Goal: Communication & Community: Answer question/provide support

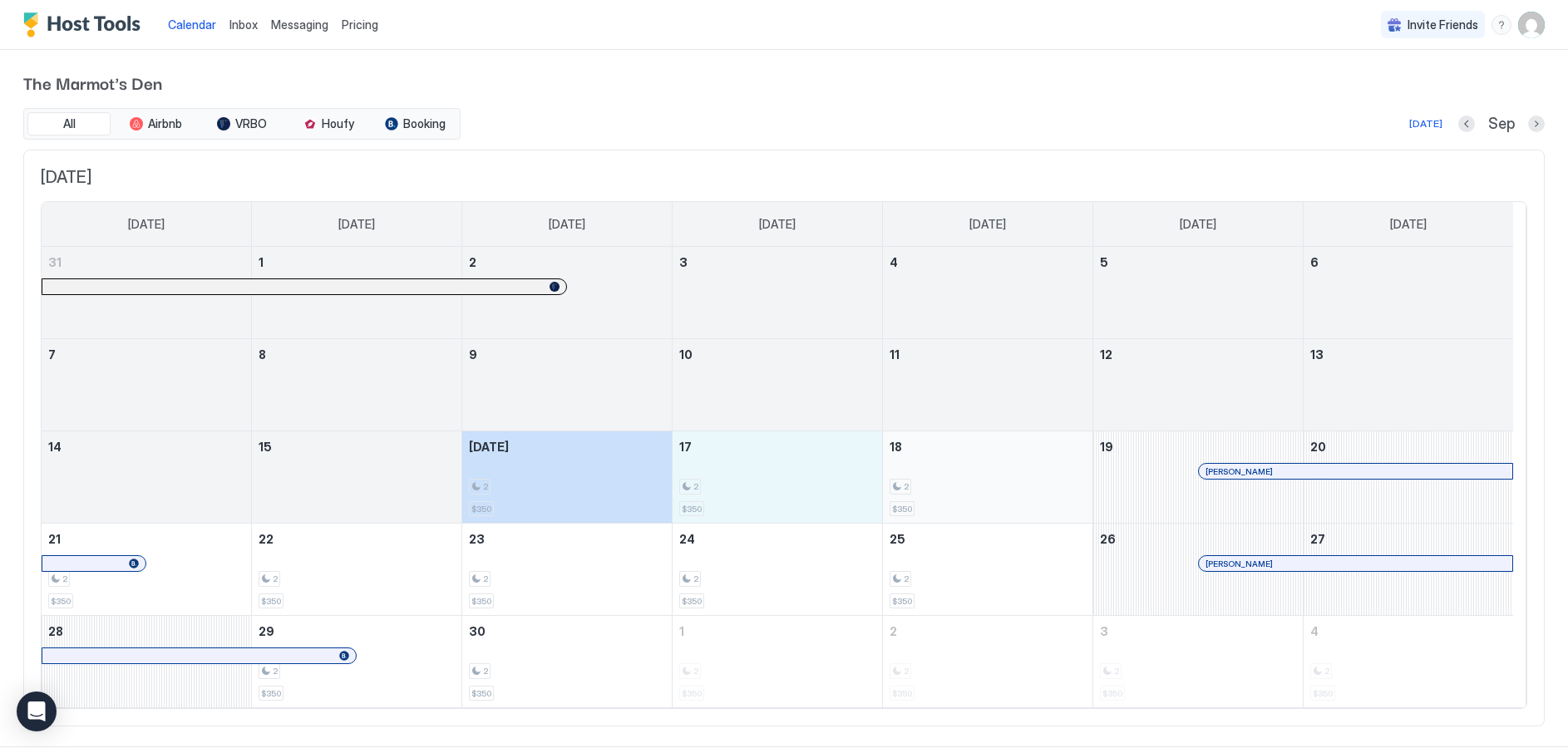
drag, startPoint x: 569, startPoint y: 490, endPoint x: 1021, endPoint y: 487, distance: 452.0
click at [1021, 487] on tr "14 15 [DATE] 2 $350 17 2 $350 18 2 $350 19 [PERSON_NAME] 20" at bounding box center [777, 477] width 1471 height 92
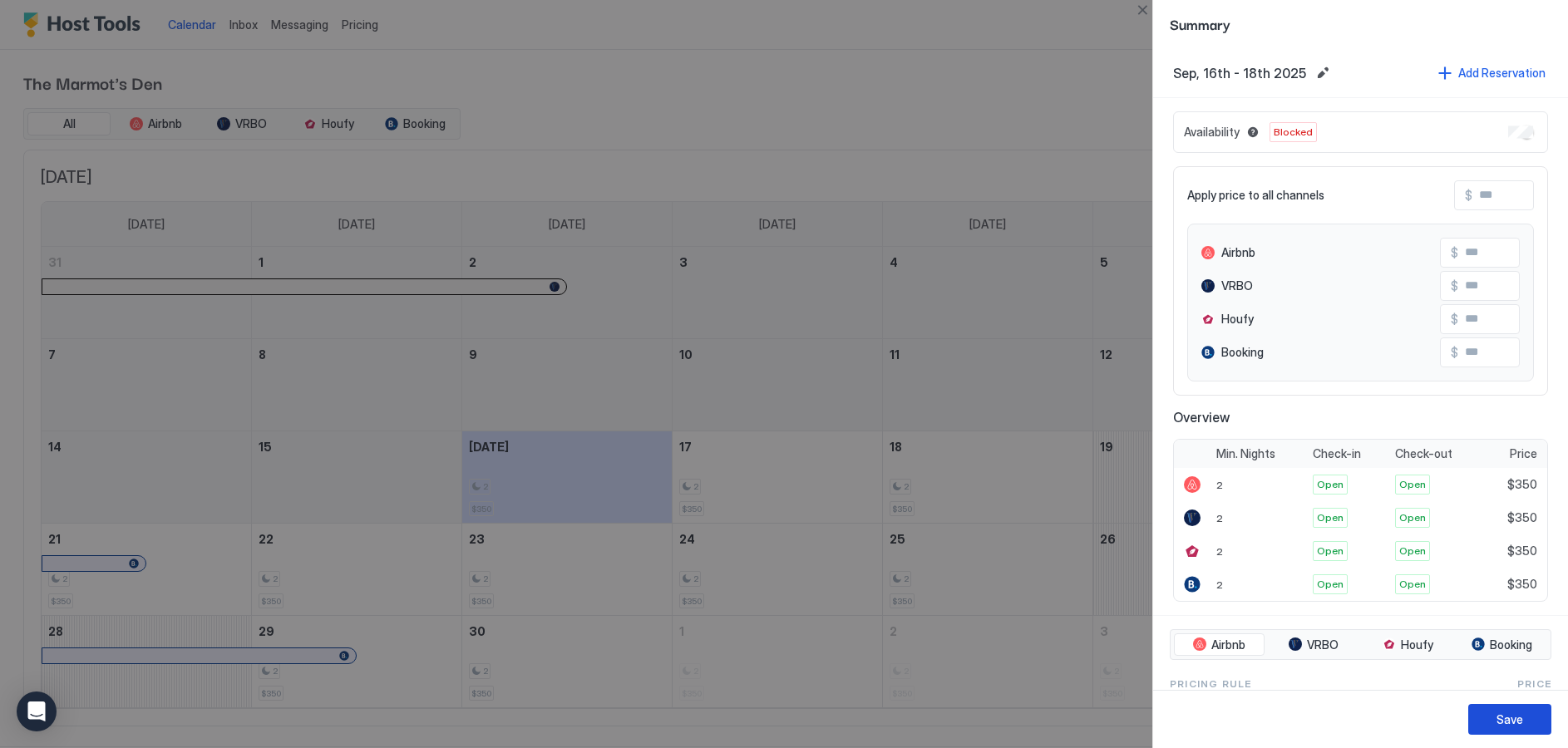
click at [1512, 715] on div "Save" at bounding box center [1509, 719] width 26 height 17
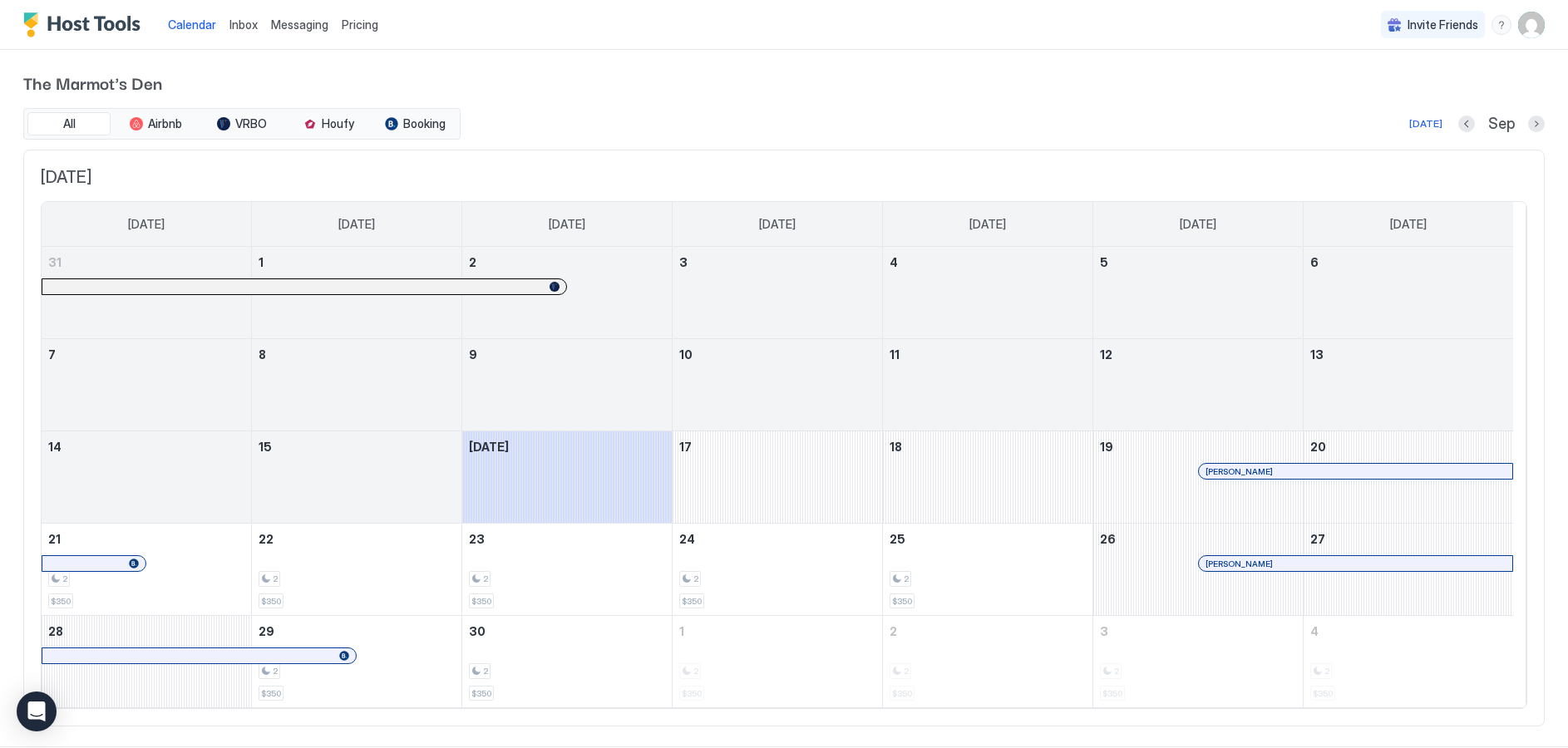
click at [239, 31] on span "Inbox" at bounding box center [243, 24] width 28 height 15
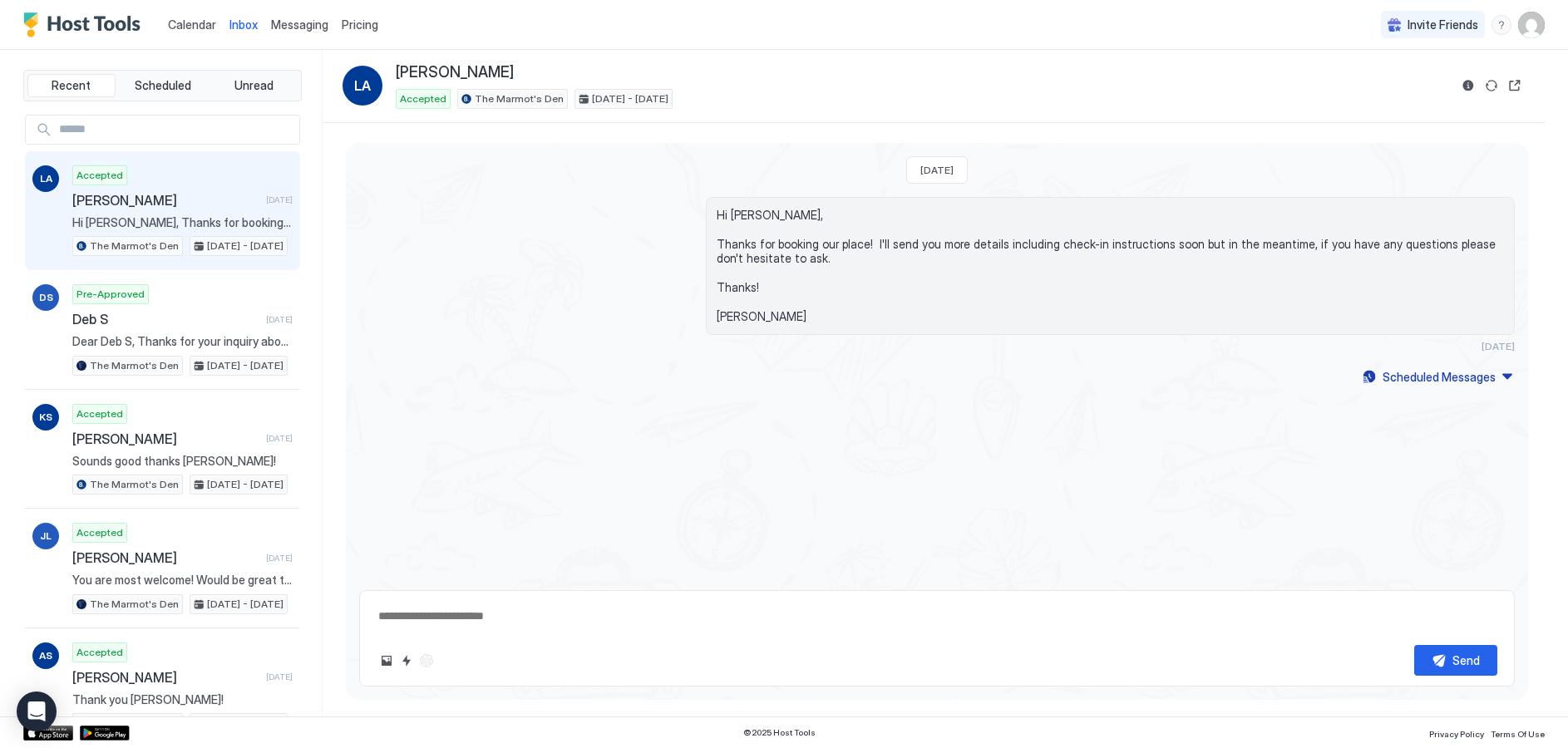
type textarea "*"
